Goal: Communication & Community: Answer question/provide support

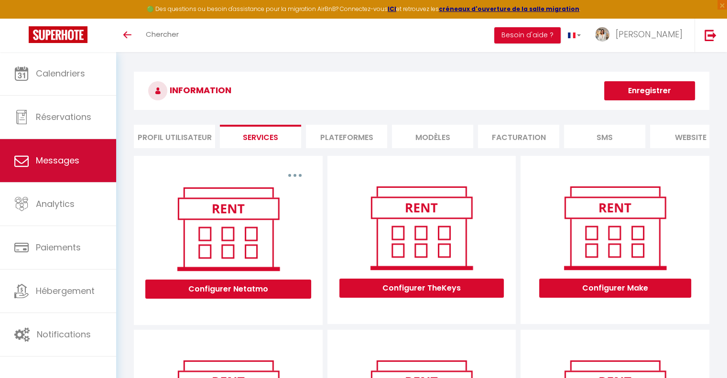
click at [54, 158] on span "Messages" at bounding box center [57, 160] width 43 height 12
select select "message"
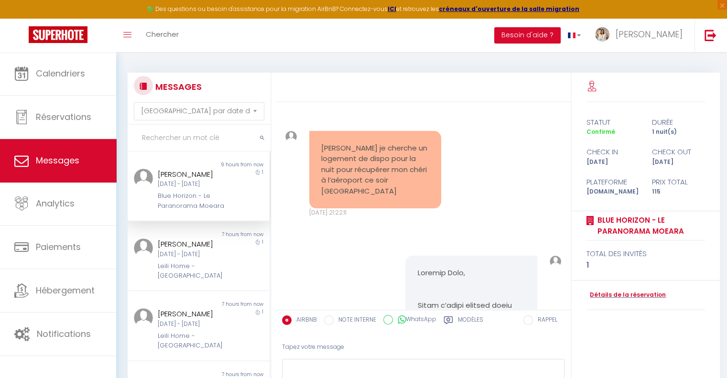
scroll to position [6261, 0]
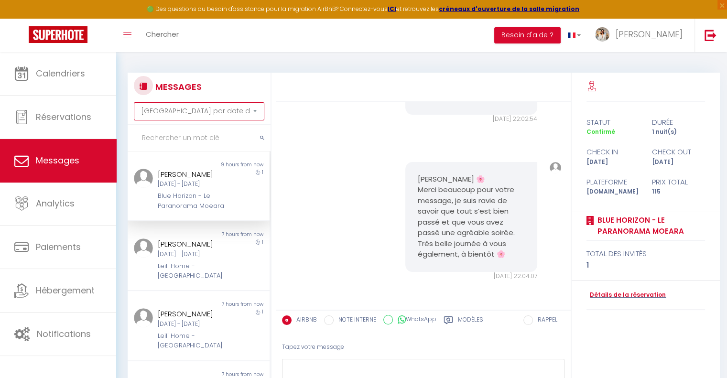
click at [178, 112] on select "Trier par date de réservation Trier par date de message" at bounding box center [199, 111] width 130 height 18
click at [258, 91] on div "MESSAGES Trier par date de réservation [GEOGRAPHIC_DATA] par date de message" at bounding box center [199, 98] width 130 height 44
click at [199, 133] on input "text" at bounding box center [199, 138] width 143 height 27
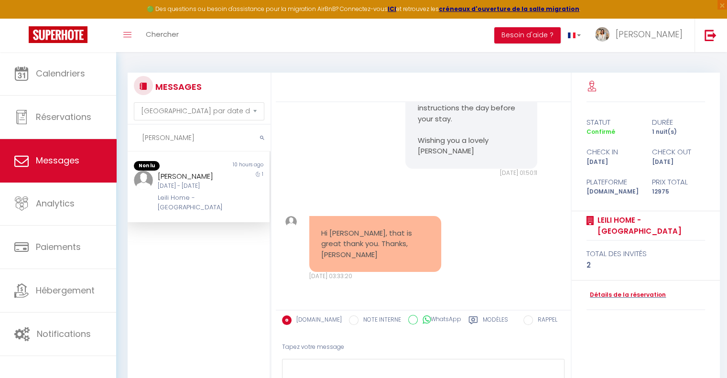
type input "[PERSON_NAME]"
click at [214, 188] on div "[DATE] - [DATE]" at bounding box center [193, 186] width 70 height 9
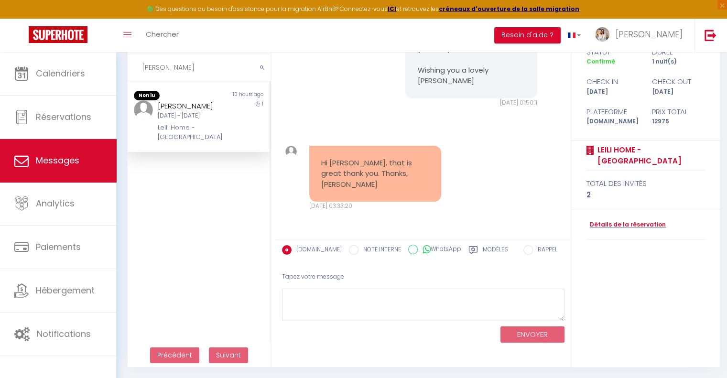
click at [205, 120] on div "[DATE] - [DATE]" at bounding box center [193, 115] width 70 height 9
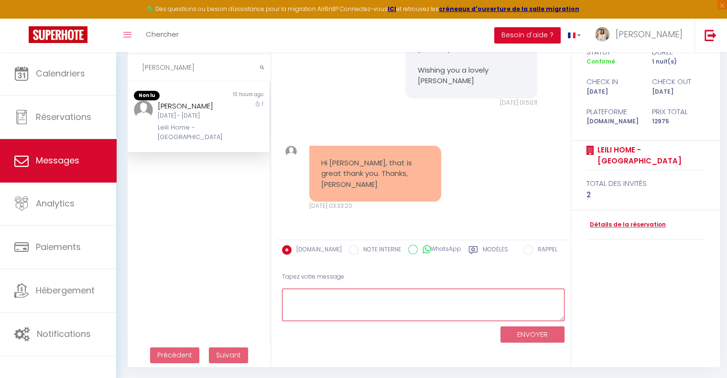
click at [332, 304] on textarea at bounding box center [423, 305] width 282 height 33
